Goal: Task Accomplishment & Management: Use online tool/utility

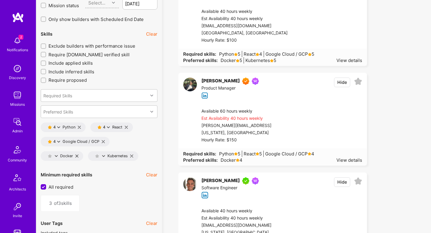
scroll to position [899, 0]
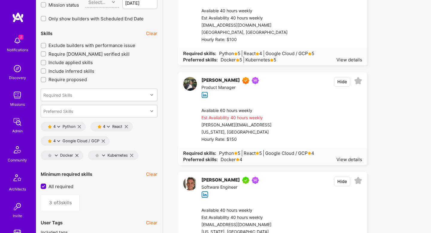
click at [124, 45] on span "Exclude builders with performance issue" at bounding box center [91, 45] width 87 height 6
click at [46, 45] on input "Exclude builders with performance issue" at bounding box center [44, 46] width 4 height 4
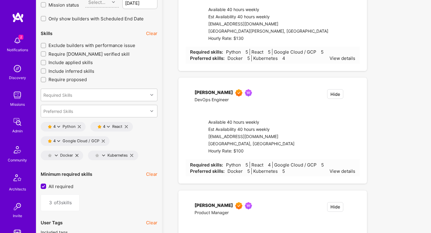
checkbox input "true"
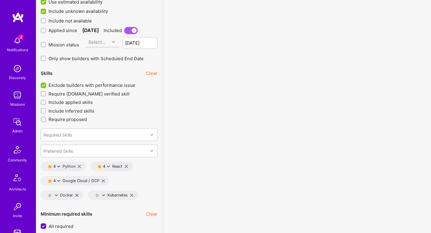
scroll to position [850, 0]
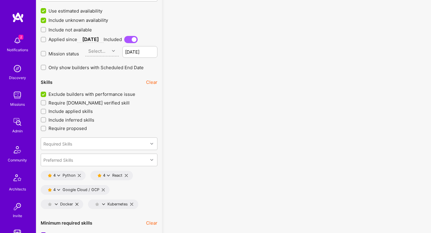
click at [72, 54] on span "Mission status" at bounding box center [63, 54] width 31 height 6
click at [46, 54] on input "Mission status" at bounding box center [44, 54] width 4 height 4
checkbox input "true"
type input "[DATE]"
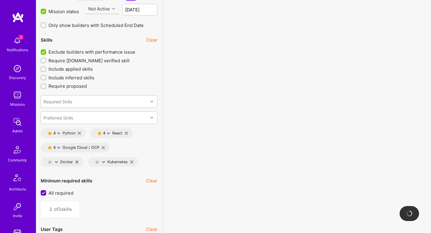
scroll to position [905, 0]
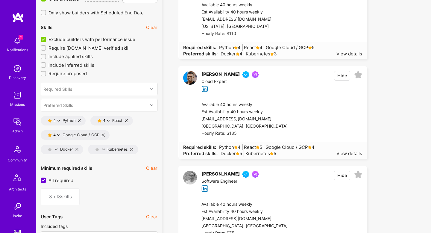
click at [58, 147] on div "Docker" at bounding box center [59, 149] width 28 height 5
click at [57, 149] on icon at bounding box center [56, 149] width 3 height 3
click at [76, 168] on button "4 star s" at bounding box center [82, 165] width 45 height 13
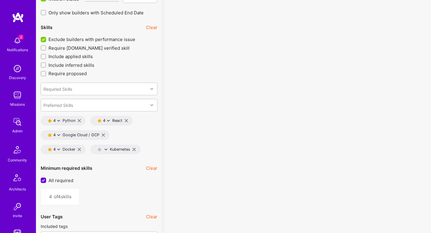
click at [105, 148] on icon at bounding box center [105, 149] width 3 height 3
click at [142, 163] on button "4 star s" at bounding box center [132, 165] width 45 height 13
type input "5"
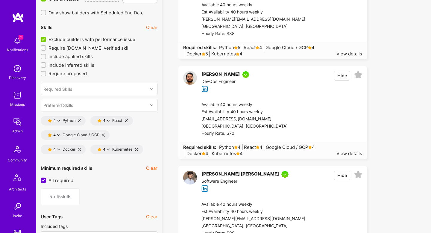
click at [96, 89] on div "Required Skills" at bounding box center [94, 89] width 107 height 12
type input "ci"
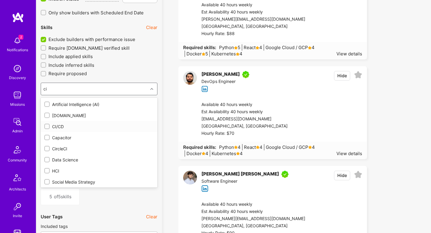
click at [63, 127] on div "CI/CD" at bounding box center [98, 126] width 109 height 6
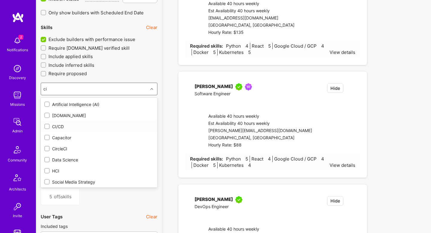
type input "6"
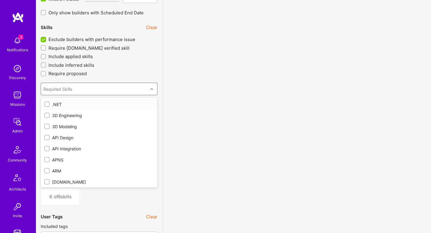
checkbox input "true"
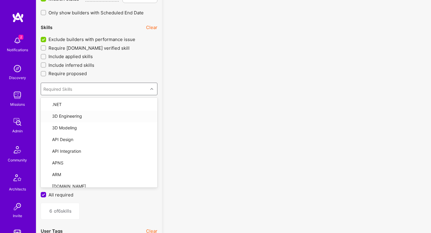
click at [163, 91] on div "No results found! Sorry, we didn't find any builders that fit your needs. Pleas…" at bounding box center [296, 226] width 269 height 2188
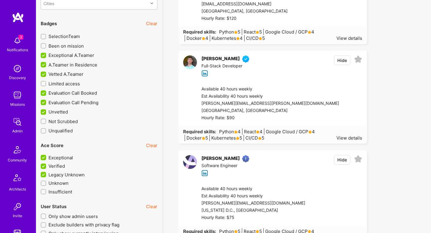
scroll to position [1417, 0]
click at [345, 61] on button "Hide" at bounding box center [342, 60] width 16 height 10
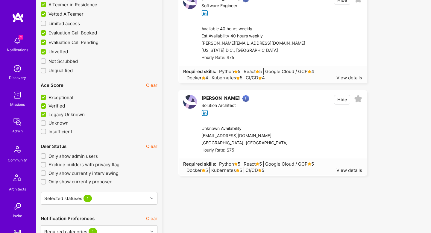
scroll to position [1437, 0]
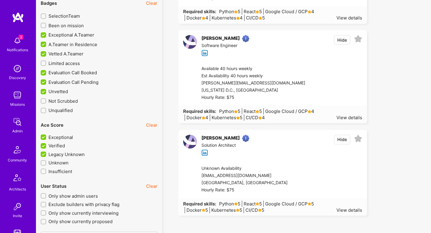
click at [56, 88] on span "Unvetted" at bounding box center [57, 91] width 19 height 6
click at [47, 89] on input "Unvetted" at bounding box center [43, 91] width 5 height 5
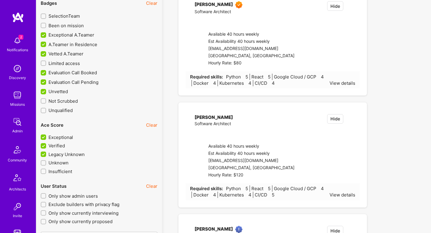
checkbox input "false"
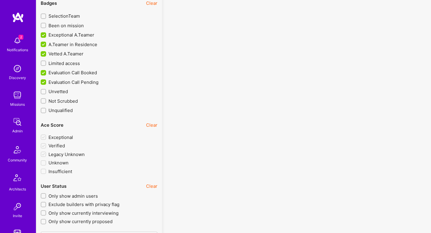
scroll to position [0, 0]
drag, startPoint x: 66, startPoint y: 81, endPoint x: 68, endPoint y: 73, distance: 8.6
click at [66, 80] on span "Evaluation Call Pending" at bounding box center [73, 82] width 50 height 6
click at [47, 80] on input "Evaluation Call Pending" at bounding box center [43, 82] width 5 height 5
checkbox input "false"
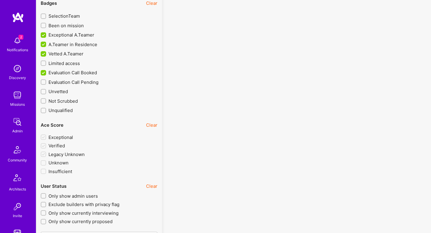
scroll to position [0, 0]
click at [68, 73] on span "Evaluation Call Booked" at bounding box center [72, 72] width 48 height 6
click at [47, 73] on input "Evaluation Call Booked" at bounding box center [43, 72] width 5 height 5
checkbox input "false"
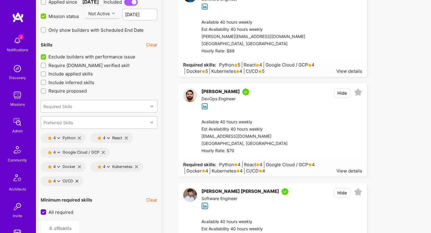
scroll to position [887, 0]
click at [60, 181] on icon at bounding box center [58, 181] width 3 height 3
click at [88, 213] on button "3 star s" at bounding box center [85, 210] width 45 height 13
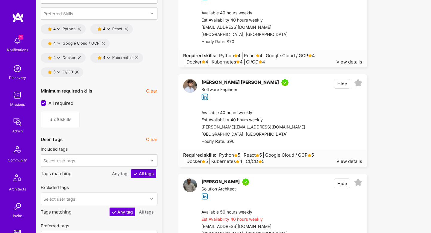
scroll to position [986, 0]
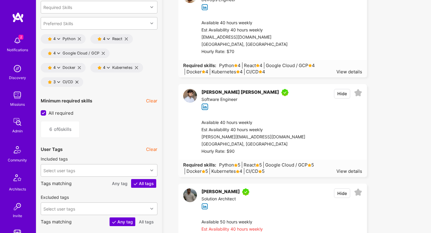
click at [76, 80] on icon at bounding box center [76, 81] width 3 height 3
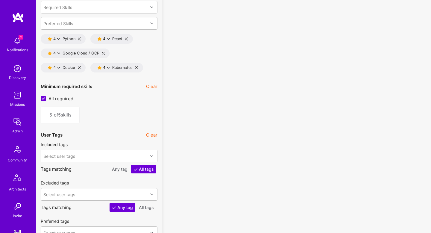
click at [79, 67] on icon at bounding box center [79, 67] width 3 height 3
click at [86, 66] on icon at bounding box center [86, 67] width 3 height 3
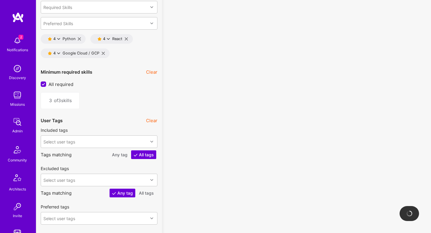
click at [102, 52] on icon at bounding box center [103, 53] width 3 height 3
type input "2"
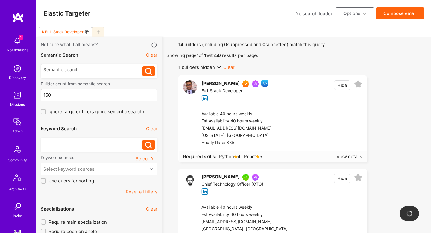
click at [78, 143] on div at bounding box center [92, 143] width 99 height 6
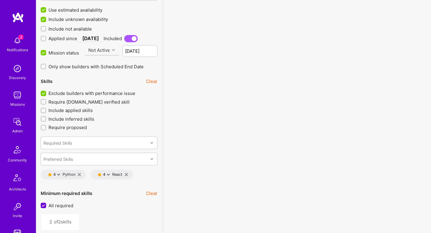
scroll to position [986, 0]
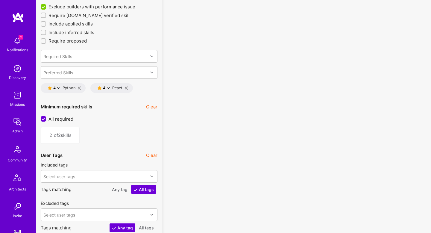
scroll to position [891, 0]
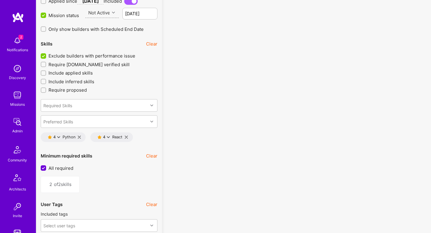
scroll to position [905, 0]
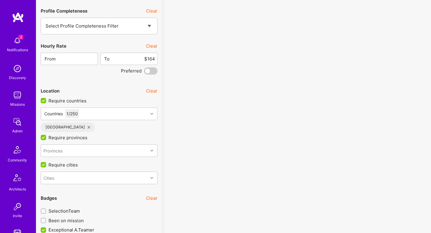
scroll to position [1132, 0]
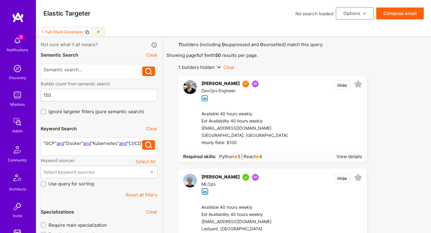
click at [85, 32] on icon at bounding box center [87, 32] width 5 height 5
click at [68, 150] on div ""GCP" and "Docker" and "Kubernetes" and "CI/CD"" at bounding box center [92, 146] width 99 height 13
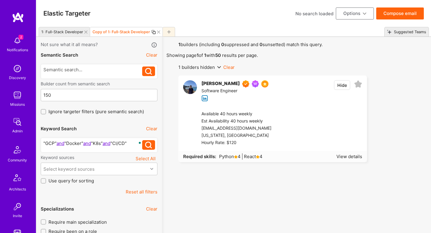
click at [55, 34] on div "1: Full-Stack Developer" at bounding box center [61, 32] width 44 height 9
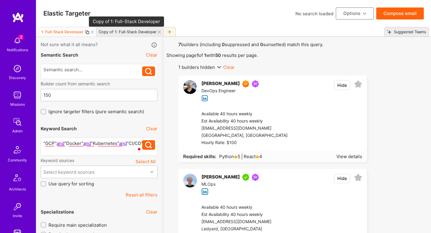
click at [115, 32] on div "Copy of 1: Full-Stack Developer" at bounding box center [128, 32] width 58 height 4
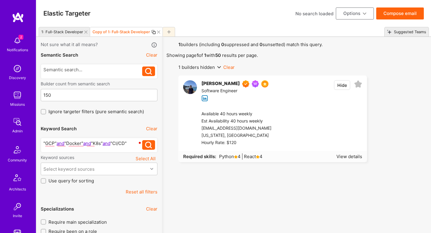
click at [151, 32] on icon at bounding box center [153, 32] width 5 height 5
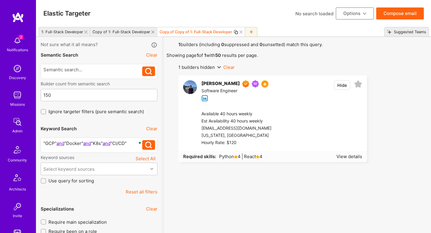
click at [123, 143] on div ""GCP" and "Docker" and "K8s" and "CI/CD"" at bounding box center [92, 143] width 99 height 6
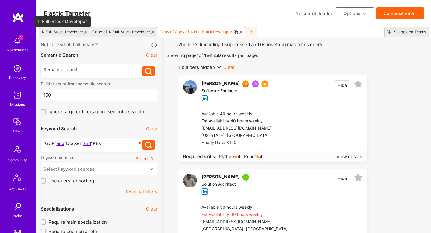
click at [53, 30] on div "1: Full-Stack Developer" at bounding box center [62, 32] width 42 height 4
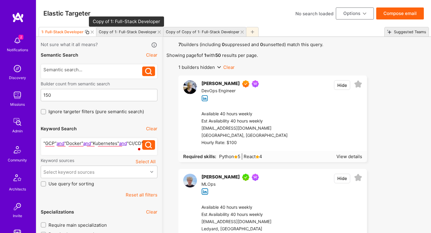
click at [133, 30] on div "Copy of 1: Full-Stack Developer" at bounding box center [128, 32] width 58 height 4
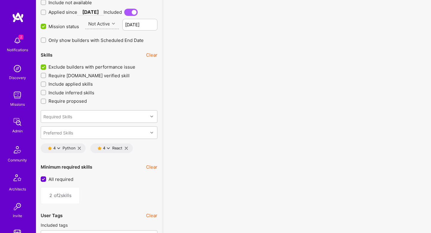
scroll to position [879, 0]
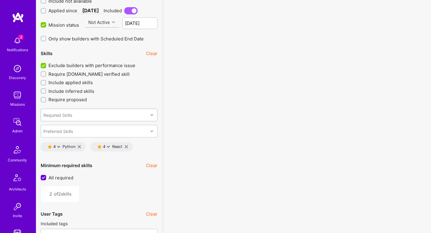
click at [78, 112] on div "Required Skills" at bounding box center [94, 115] width 107 height 12
type input "gcp"
click at [68, 128] on div "Google Cloud / GCP" at bounding box center [98, 130] width 109 height 6
type input "3"
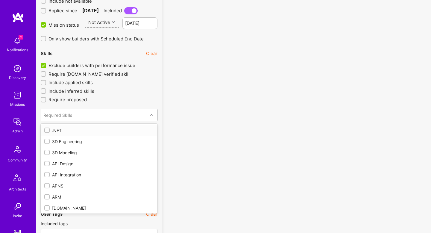
checkbox input "true"
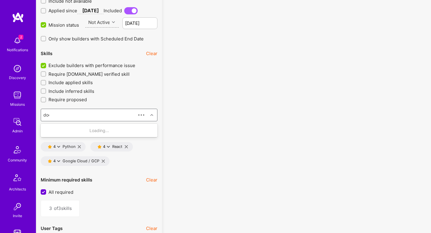
type input "dock"
click at [70, 126] on div "Docker" at bounding box center [99, 130] width 117 height 11
type input "4"
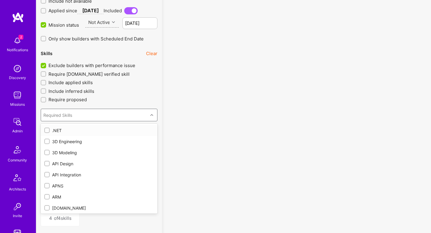
checkbox input "true"
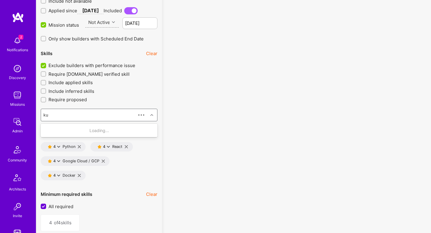
type input "kub"
drag, startPoint x: 66, startPoint y: 131, endPoint x: 205, endPoint y: 130, distance: 139.1
click at [65, 131] on div "Kubernetes" at bounding box center [98, 130] width 109 height 6
type input "5"
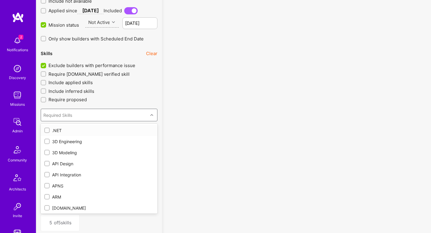
checkbox input "true"
click at [201, 131] on div "No results found! Sorry, we didn't find any builders that fit your needs. Pleas…" at bounding box center [296, 218] width 260 height 2113
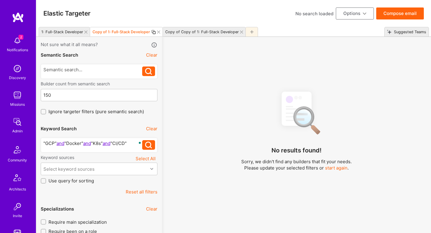
click at [151, 130] on button "Clear" at bounding box center [151, 128] width 11 height 6
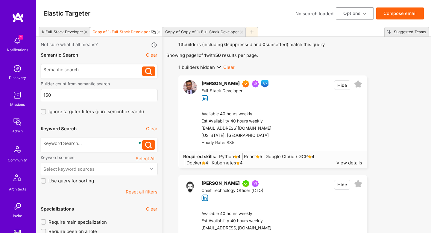
click at [358, 14] on button "Options" at bounding box center [355, 13] width 38 height 12
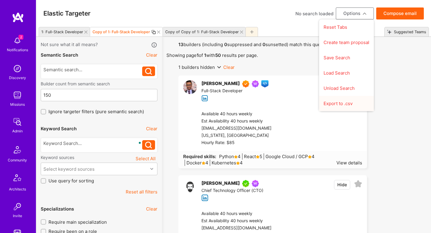
click at [341, 103] on button "Export to .csv" at bounding box center [346, 103] width 55 height 15
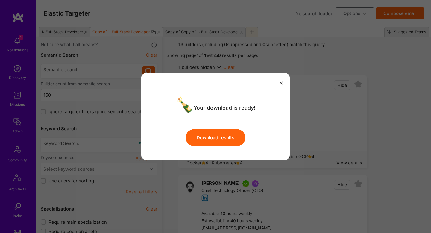
click at [221, 144] on button "Download results" at bounding box center [215, 137] width 60 height 17
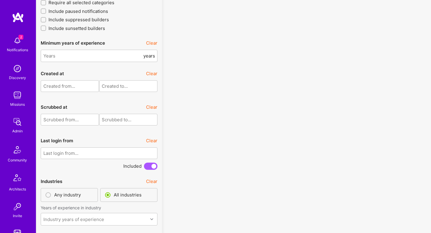
scroll to position [1703, 0]
click at [101, 149] on input "text" at bounding box center [99, 153] width 117 height 12
click at [215, 137] on div "1" at bounding box center [215, 138] width 8 height 8
type input "[DATE]"
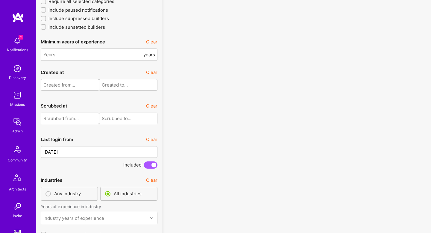
scroll to position [1674, 0]
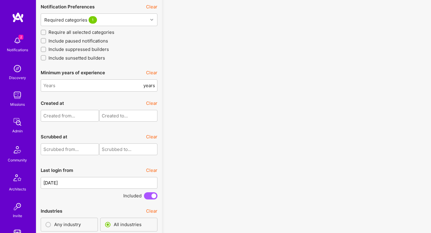
click at [146, 168] on button "Clear" at bounding box center [151, 170] width 11 height 6
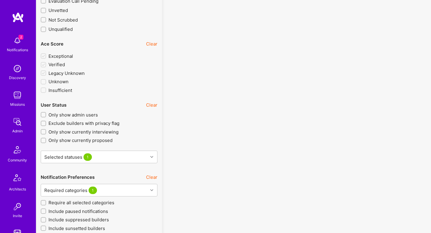
scroll to position [1467, 0]
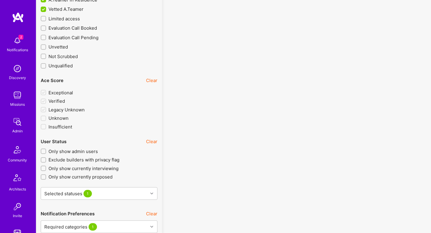
click at [79, 30] on span "Evaluation Call Booked" at bounding box center [72, 28] width 48 height 6
click at [46, 30] on input "Evaluation Call Booked" at bounding box center [44, 28] width 4 height 4
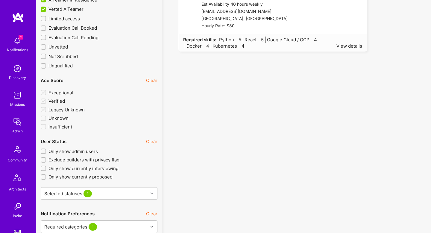
checkbox input "true"
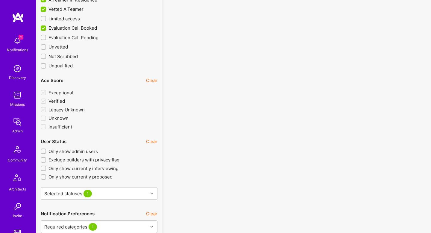
click at [77, 35] on span "Evaluation Call Pending" at bounding box center [73, 37] width 50 height 6
click at [46, 35] on input "Evaluation Call Pending" at bounding box center [44, 37] width 4 height 4
checkbox input "true"
click at [64, 45] on span "Unvetted" at bounding box center [57, 47] width 19 height 6
click at [46, 45] on input "Unvetted" at bounding box center [44, 47] width 4 height 4
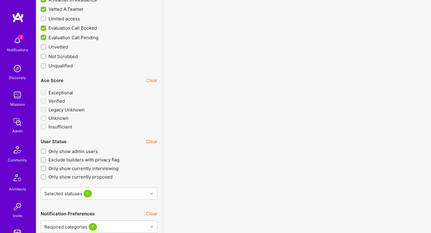
checkbox input "true"
drag, startPoint x: 83, startPoint y: 106, endPoint x: 140, endPoint y: 109, distance: 57.2
click at [83, 106] on span "Legacy Unknown" at bounding box center [66, 109] width 36 height 6
click at [47, 107] on input "Legacy Unknown" at bounding box center [43, 109] width 5 height 5
checkbox input "false"
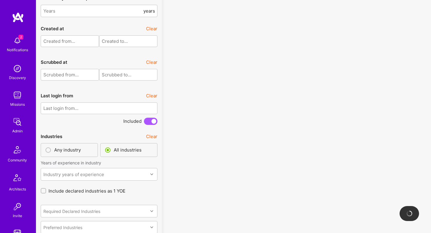
scroll to position [1737, 0]
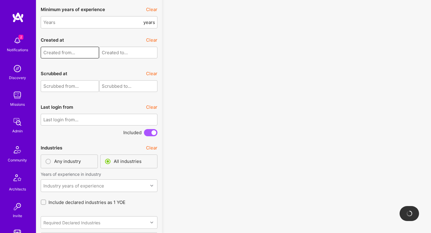
click at [62, 50] on input "text" at bounding box center [70, 53] width 58 height 12
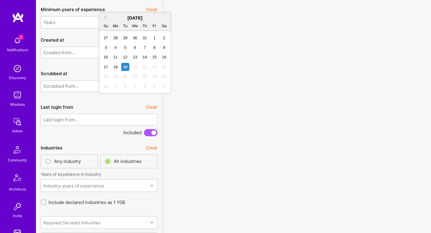
click at [107, 18] on div "[DATE]" at bounding box center [135, 18] width 72 height 6
click at [104, 17] on button "Previous Month" at bounding box center [104, 17] width 4 height 4
click at [125, 38] on div "1" at bounding box center [125, 38] width 8 height 8
type input "[DATE]"
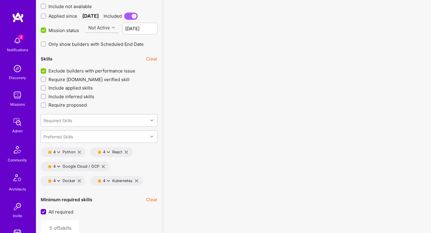
scroll to position [860, 0]
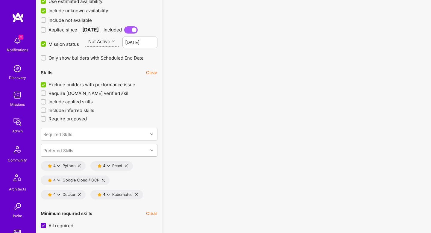
click at [103, 179] on icon at bounding box center [103, 180] width 3 height 3
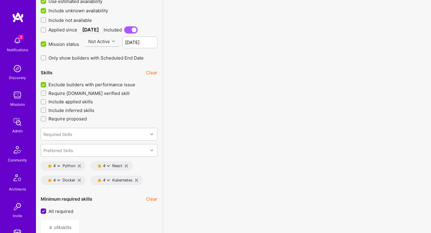
click at [78, 180] on icon at bounding box center [79, 180] width 3 height 3
click at [86, 179] on icon at bounding box center [86, 180] width 3 height 3
type input "2"
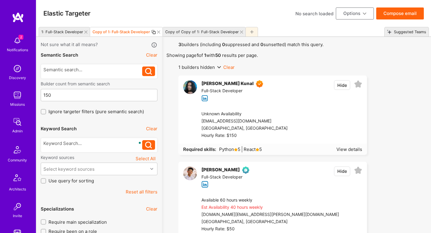
click at [240, 32] on icon at bounding box center [241, 32] width 3 height 3
click at [84, 31] on icon at bounding box center [85, 32] width 3 height 3
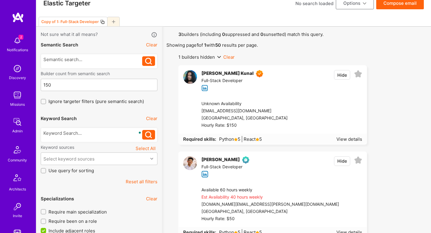
scroll to position [10, 0]
drag, startPoint x: 261, startPoint y: 67, endPoint x: 199, endPoint y: 72, distance: 62.7
click at [199, 72] on div "[PERSON_NAME] Kunal Full-Stack Developer Hide" at bounding box center [273, 80] width 188 height 30
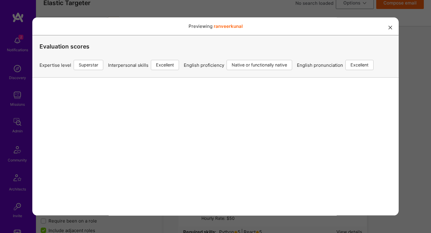
click at [241, 13] on div "Previewing ranveerkunal Evaluation scores Expertise level Superstar Interperson…" at bounding box center [215, 116] width 431 height 233
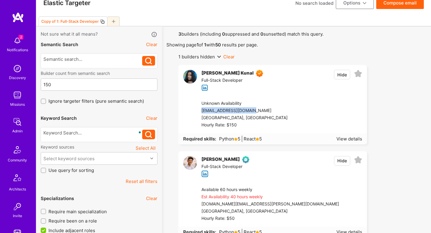
drag, startPoint x: 201, startPoint y: 112, endPoint x: 255, endPoint y: 111, distance: 54.4
click at [255, 111] on div "Unknown Availability [EMAIL_ADDRESS][DOMAIN_NAME] [GEOGRAPHIC_DATA], [GEOGRAPHI…" at bounding box center [279, 114] width 174 height 38
copy div "[EMAIL_ADDRESS][DOMAIN_NAME]"
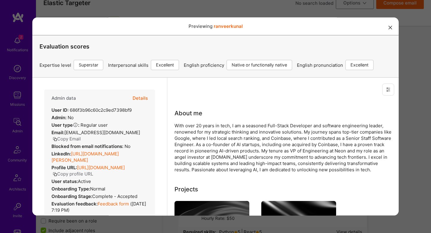
scroll to position [0, 0]
click at [408, 107] on div "Previewing ranveerkunal Evaluation scores Expertise level Superstar Interperson…" at bounding box center [215, 116] width 431 height 233
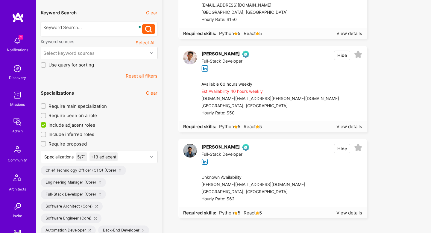
scroll to position [117, 0]
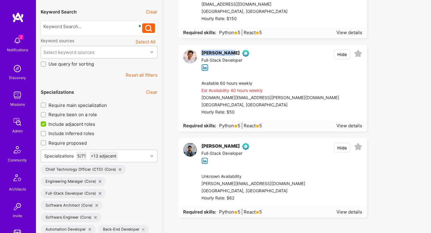
drag, startPoint x: 208, startPoint y: 47, endPoint x: 225, endPoint y: 53, distance: 18.3
click at [225, 53] on div "[PERSON_NAME] Full-Stack Developer Hide" at bounding box center [273, 60] width 188 height 30
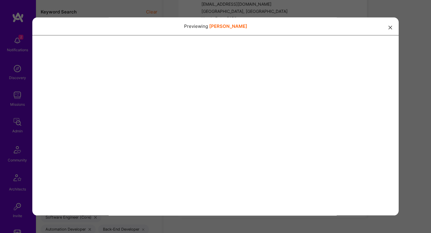
copy div "[PERSON_NAME]"
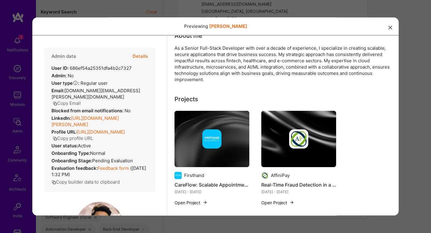
scroll to position [66, 0]
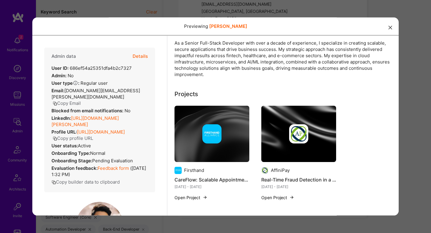
click at [63, 100] on button "Copy Email" at bounding box center [67, 103] width 28 height 6
click at [142, 13] on div "Previewing [PERSON_NAME]" at bounding box center [215, 116] width 431 height 233
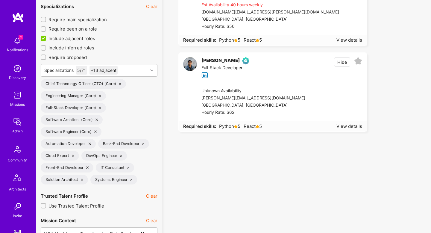
scroll to position [204, 0]
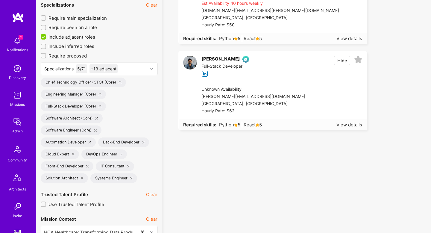
click at [262, 71] on div "[PERSON_NAME] Full-Stack Developer Hide" at bounding box center [273, 66] width 188 height 30
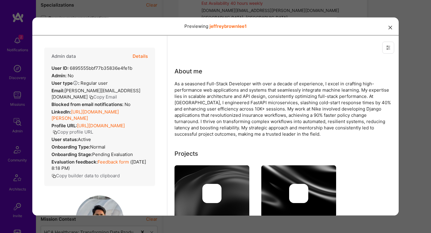
scroll to position [0, 0]
drag, startPoint x: 75, startPoint y: 98, endPoint x: 202, endPoint y: 45, distance: 136.5
click at [89, 98] on button "Copy Email" at bounding box center [103, 97] width 28 height 6
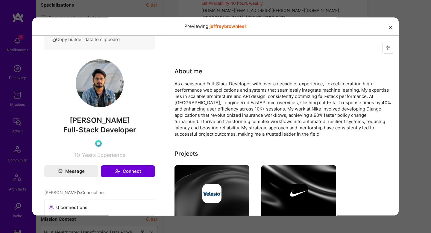
scroll to position [176, 0]
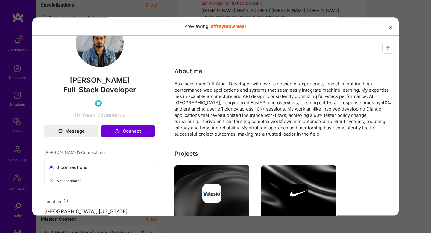
click at [103, 84] on span "[PERSON_NAME]" at bounding box center [99, 80] width 111 height 9
copy span "[PERSON_NAME]"
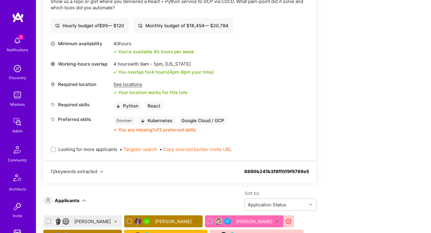
scroll to position [222, 0]
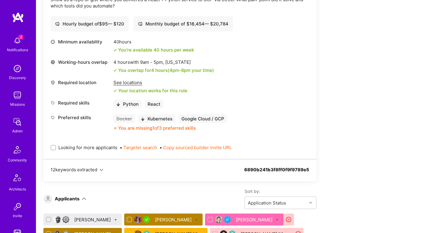
click at [104, 148] on span "Looking for more applicants" at bounding box center [87, 147] width 59 height 6
click at [56, 148] on input "Looking for more applicants" at bounding box center [54, 148] width 4 height 4
checkbox input "true"
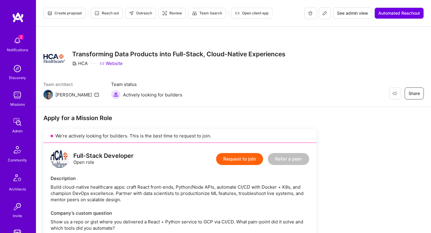
scroll to position [453, 0]
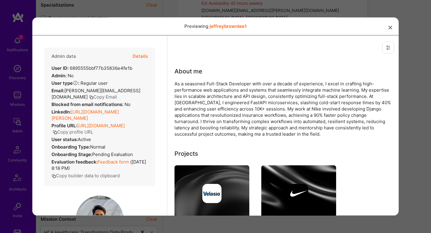
scroll to position [176, 0]
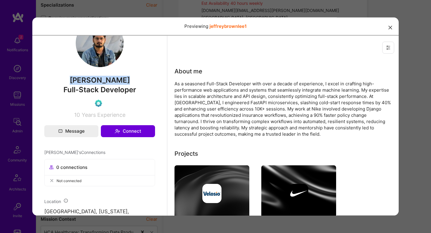
click at [272, 13] on div "Previewing jeffreybrownlee1" at bounding box center [215, 116] width 431 height 233
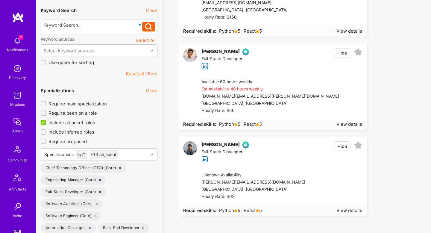
scroll to position [0, 0]
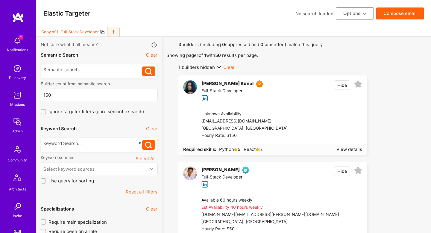
click at [133, 192] on button "Reset all filters" at bounding box center [142, 191] width 32 height 6
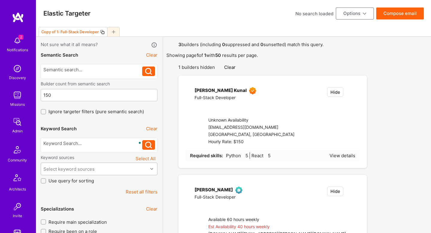
checkbox input "false"
type input "0"
checkbox input "false"
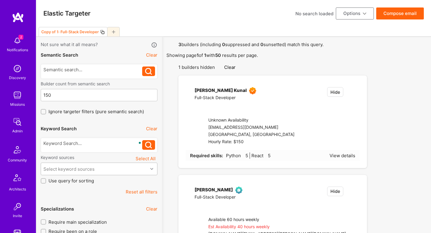
checkbox input "false"
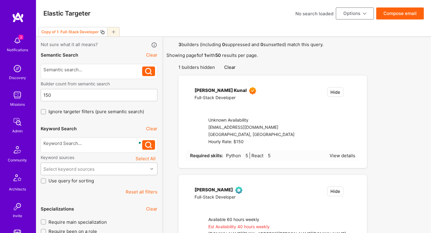
checkbox input "true"
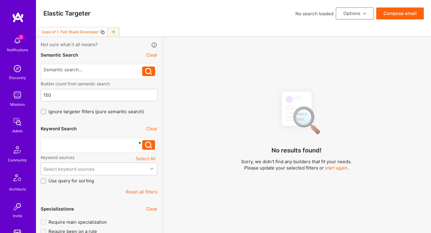
click at [114, 145] on div "To enrich screen reader interactions, please activate Accessibility in Grammarl…" at bounding box center [92, 143] width 99 height 6
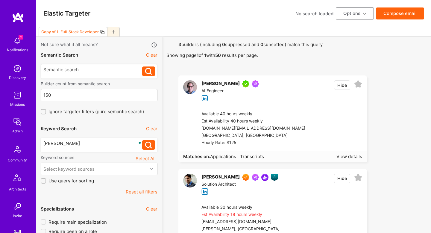
click at [256, 115] on div "Available 40 hours weekly" at bounding box center [253, 113] width 104 height 7
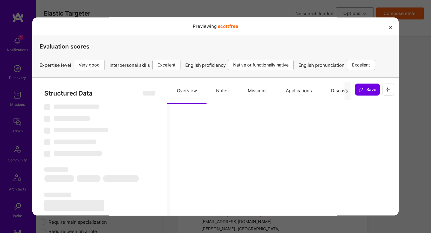
click at [258, 94] on button "Missions" at bounding box center [257, 90] width 38 height 26
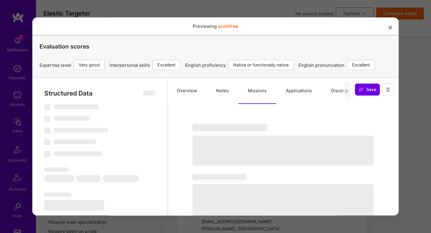
select select "Right Now"
select select "5"
select select "7"
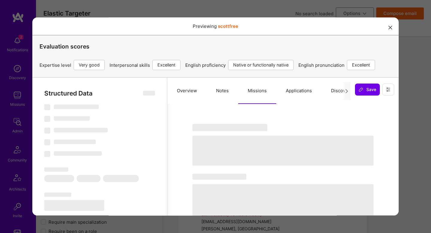
select select "US"
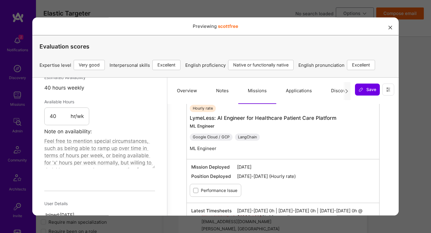
scroll to position [373, 0]
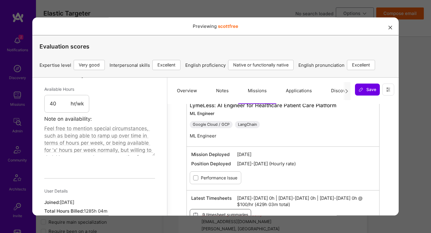
click at [322, 13] on div "Previewing scottfree Evaluation scores Expertise level Very good Interpersonal …" at bounding box center [215, 116] width 431 height 233
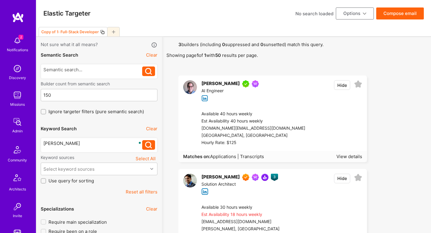
click at [94, 144] on div "mark conway" at bounding box center [92, 143] width 99 height 6
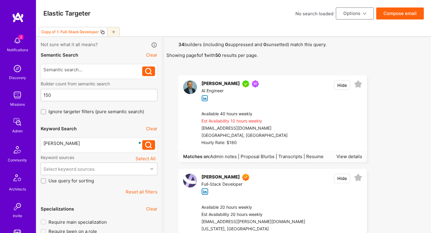
click at [256, 104] on div "Marcin Wylot AI Engineer Hide" at bounding box center [273, 91] width 188 height 30
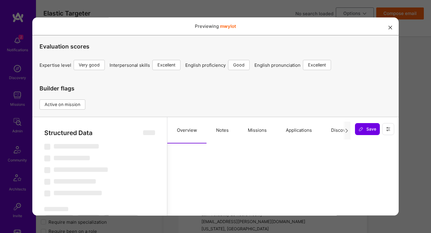
click at [242, 130] on button "Missions" at bounding box center [257, 130] width 38 height 26
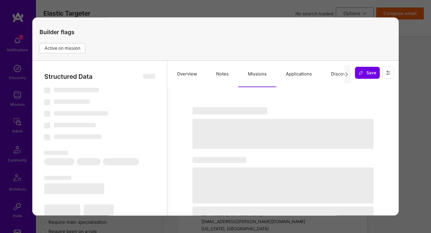
scroll to position [59, 0]
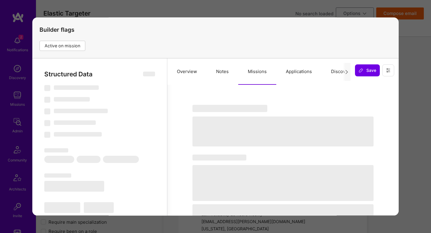
select select "Right Now"
select select "5"
select select "7"
select select "6"
select select "7"
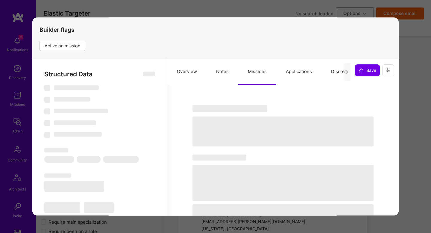
select select "US"
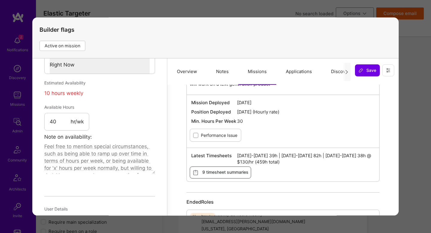
scroll to position [328, 0]
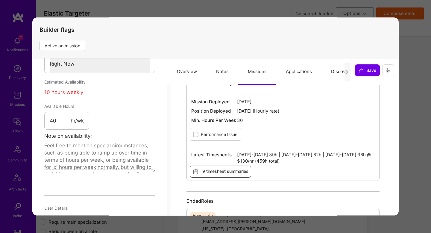
click at [424, 44] on div "Previewing mwylot Evaluation scores Expertise level Very good Interpersonal ski…" at bounding box center [215, 116] width 431 height 233
